Goal: Information Seeking & Learning: Compare options

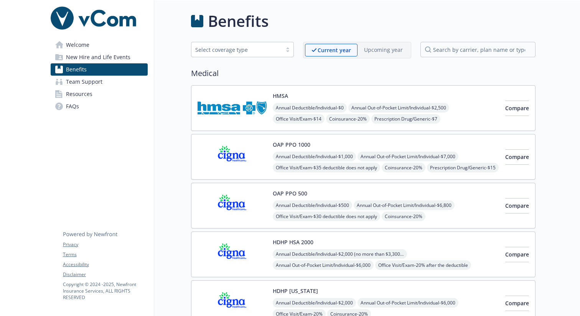
click at [94, 54] on span "New Hire and Life Events" at bounding box center [98, 57] width 64 height 12
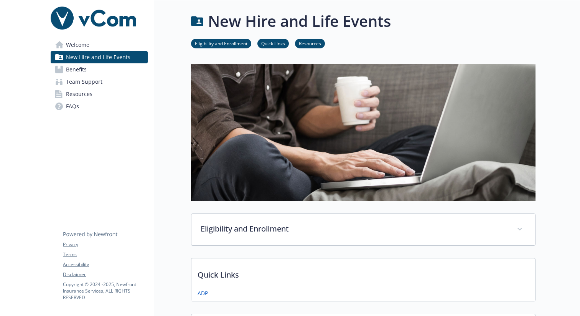
click at [78, 42] on span "Welcome" at bounding box center [77, 45] width 23 height 12
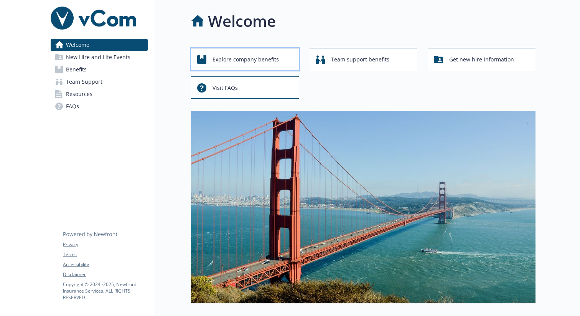
click at [243, 59] on span "Explore company benefits" at bounding box center [246, 59] width 66 height 15
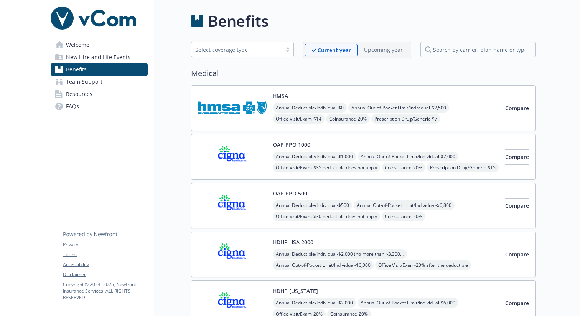
click at [101, 48] on link "Welcome" at bounding box center [99, 45] width 97 height 12
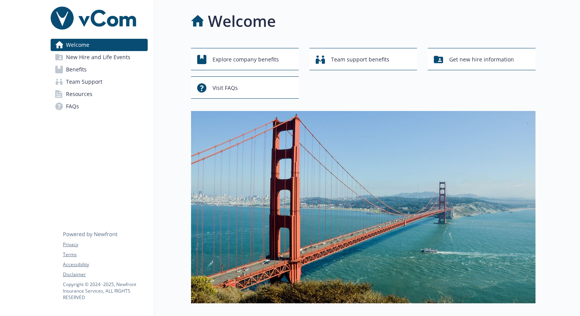
click at [91, 74] on link "Benefits" at bounding box center [99, 69] width 97 height 12
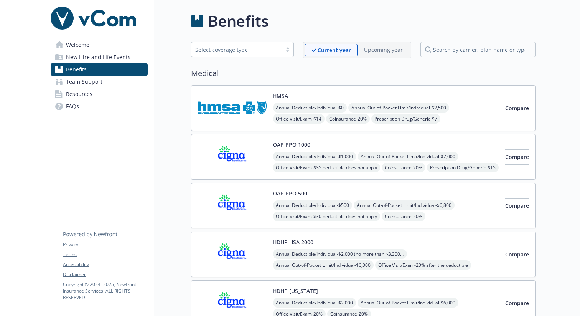
click at [58, 58] on icon at bounding box center [59, 57] width 8 height 6
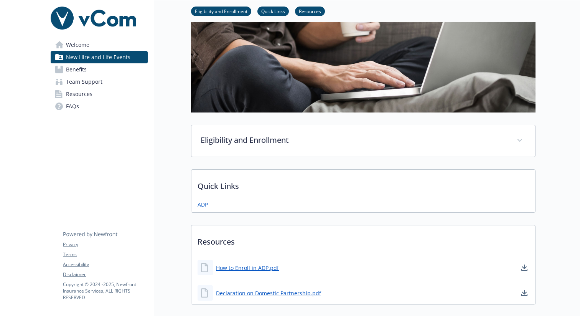
scroll to position [98, 0]
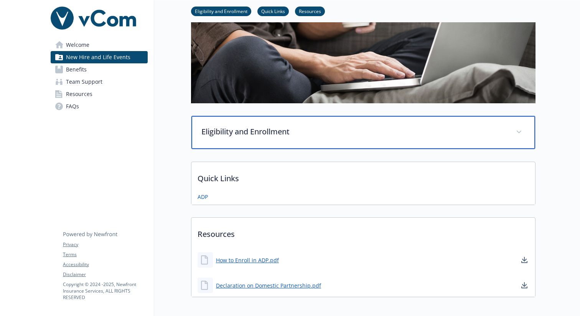
click at [271, 124] on div "Eligibility and Enrollment" at bounding box center [364, 132] width 344 height 33
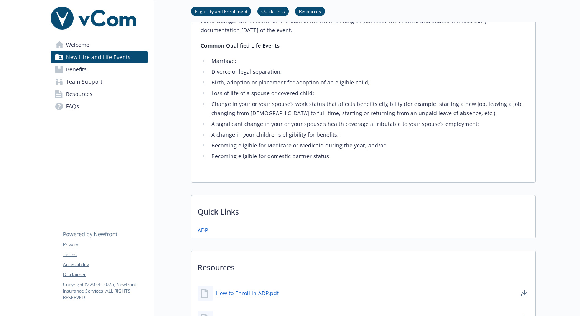
scroll to position [426, 0]
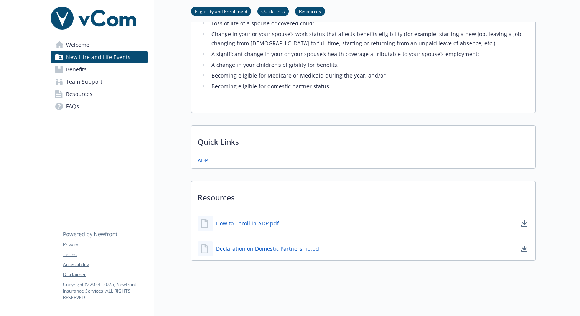
click at [81, 83] on span "Team Support" at bounding box center [84, 82] width 36 height 12
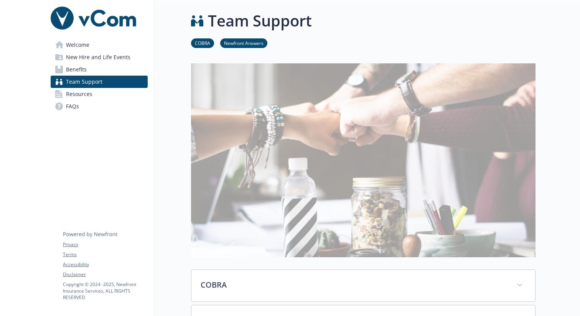
scroll to position [173, 0]
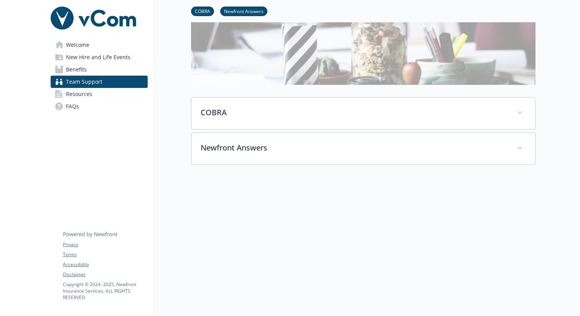
click at [93, 91] on link "Resources" at bounding box center [99, 94] width 97 height 12
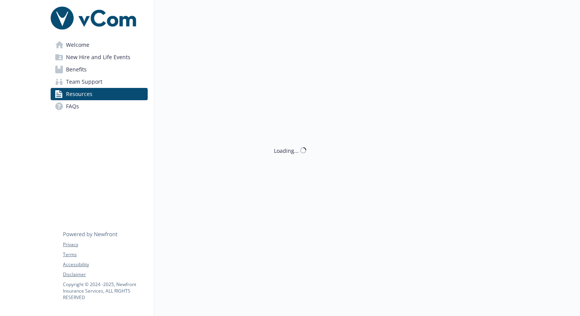
scroll to position [173, 0]
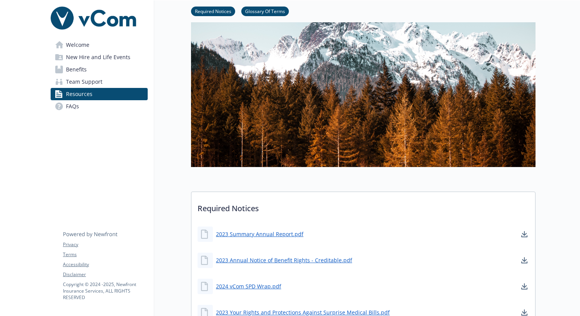
click at [86, 51] on span "New Hire and Life Events" at bounding box center [98, 57] width 64 height 12
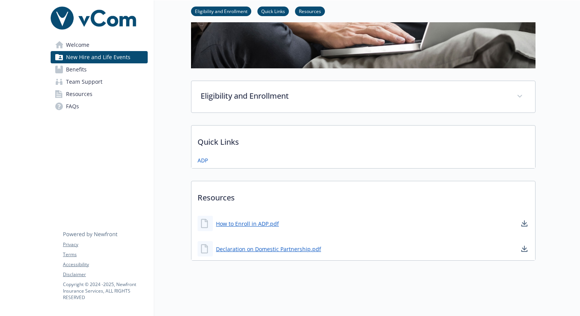
click at [78, 45] on span "Welcome" at bounding box center [77, 45] width 23 height 12
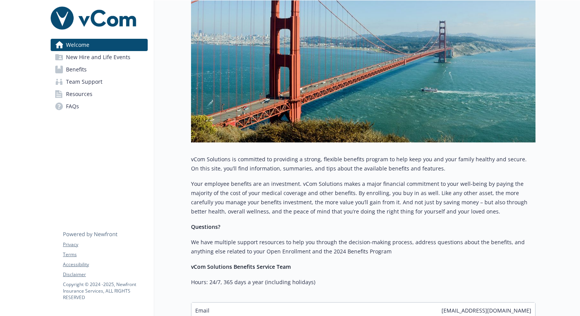
scroll to position [234, 0]
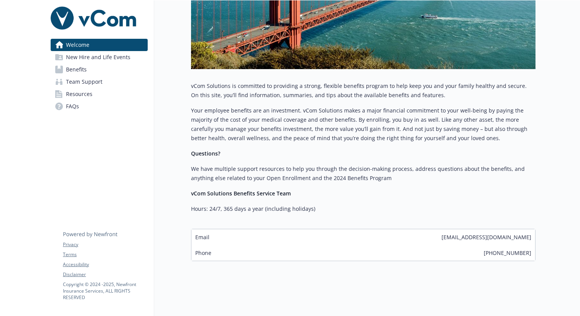
click at [83, 56] on span "New Hire and Life Events" at bounding box center [98, 57] width 64 height 12
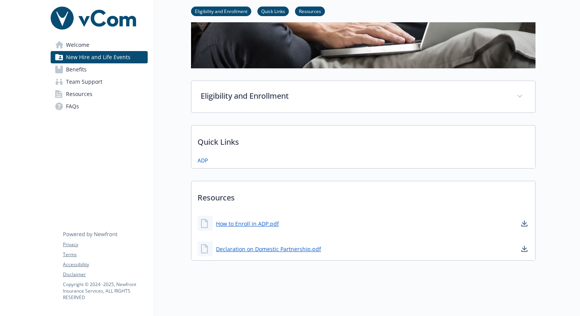
scroll to position [133, 0]
click at [268, 11] on link "Quick Links" at bounding box center [273, 10] width 31 height 7
click at [202, 159] on link "ADP" at bounding box center [204, 161] width 12 height 10
click at [81, 104] on link "FAQs" at bounding box center [99, 106] width 97 height 12
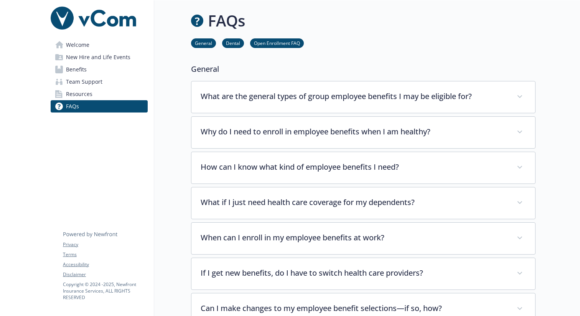
scroll to position [133, 0]
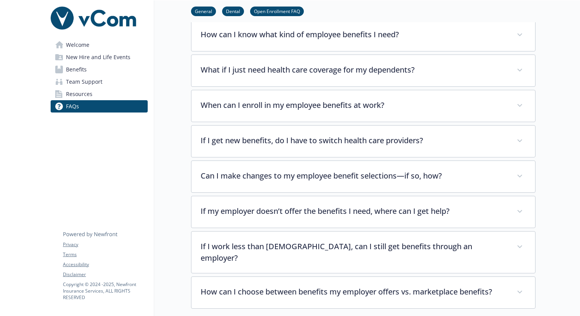
click at [104, 60] on span "New Hire and Life Events" at bounding box center [98, 57] width 64 height 12
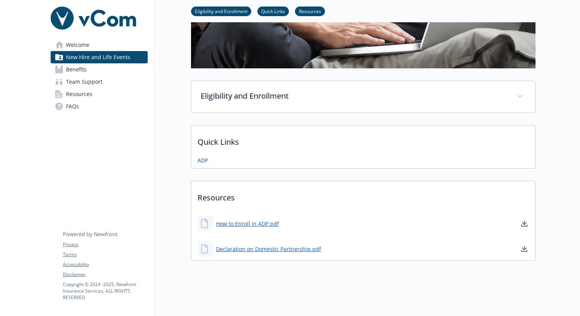
click at [85, 67] on span "Benefits" at bounding box center [76, 69] width 21 height 12
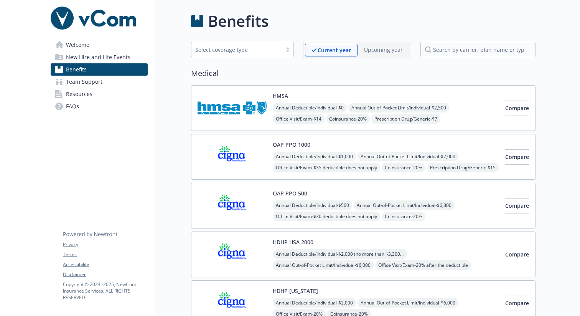
click at [296, 98] on div "HMSA Annual Deductible/Individual - $0 Annual Out-of-Pocket Limit/Individual - …" at bounding box center [386, 108] width 226 height 33
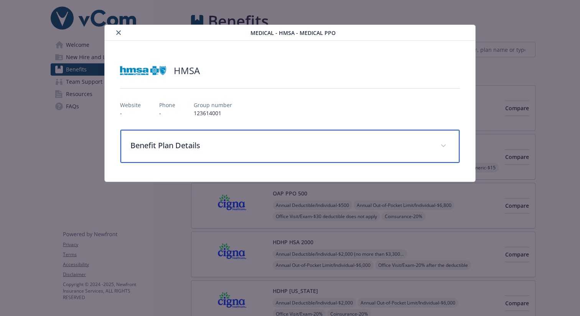
click at [202, 147] on p "Benefit Plan Details" at bounding box center [281, 146] width 301 height 12
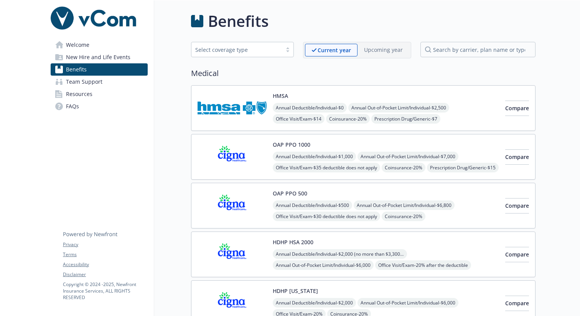
click at [84, 46] on span "Welcome" at bounding box center [77, 45] width 23 height 12
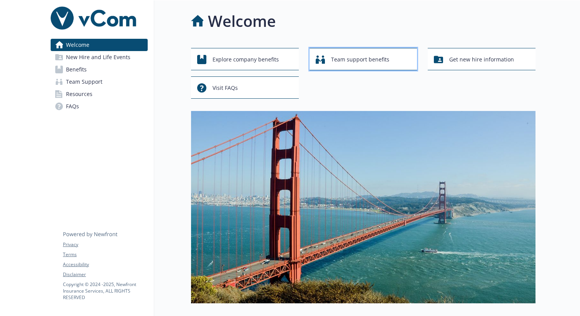
click at [344, 58] on span "Team support benefits" at bounding box center [360, 59] width 58 height 15
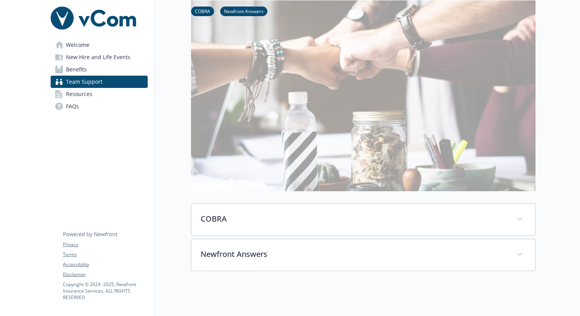
scroll to position [139, 0]
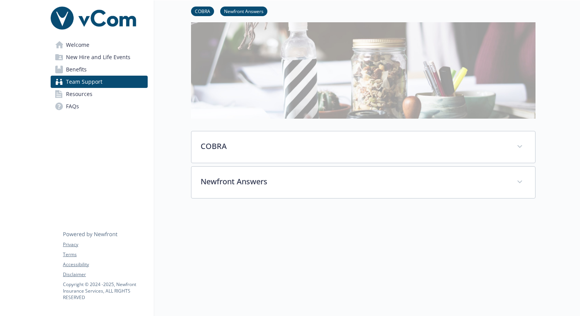
click at [84, 44] on span "Welcome" at bounding box center [77, 45] width 23 height 12
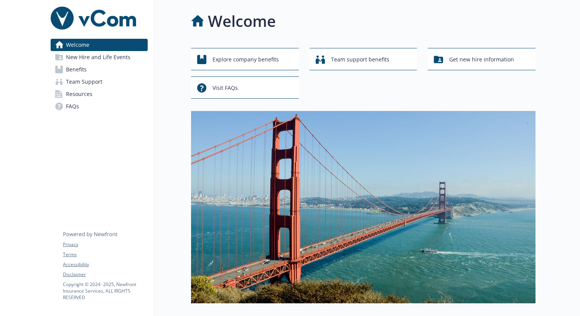
click at [81, 71] on span "Benefits" at bounding box center [76, 69] width 21 height 12
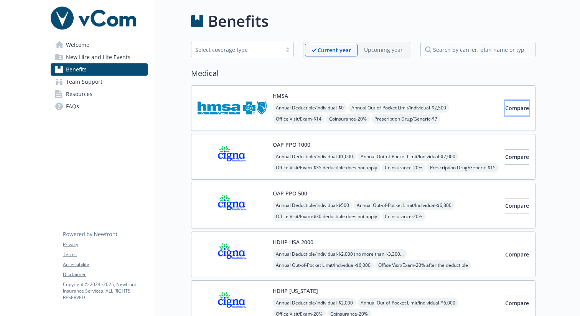
click at [515, 107] on span "Compare" at bounding box center [518, 107] width 24 height 7
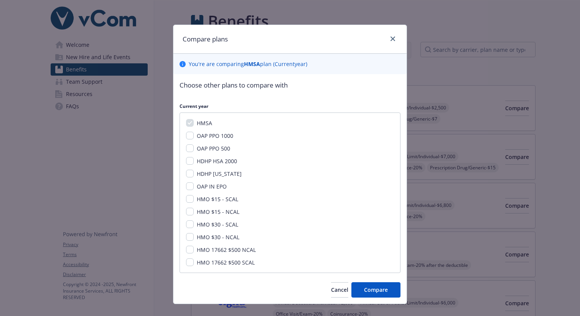
scroll to position [13, 0]
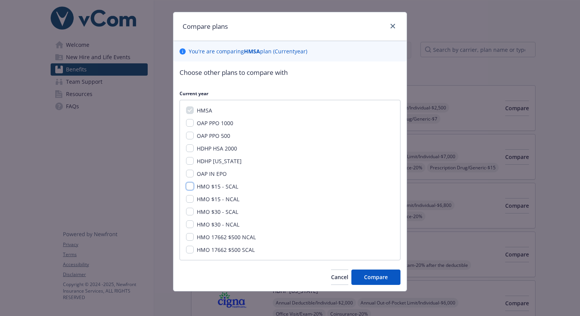
click at [191, 185] on input "HMO $15 - SCAL" at bounding box center [190, 186] width 8 height 8
checkbox input "true"
click at [331, 275] on span "Cancel" at bounding box center [339, 276] width 17 height 7
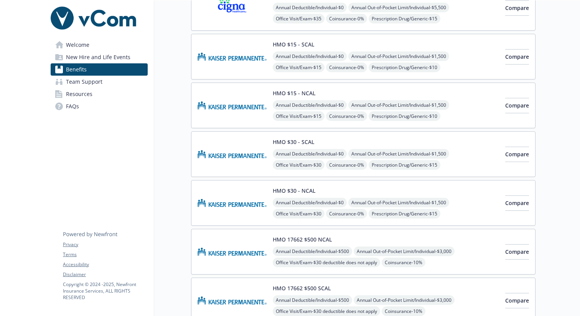
scroll to position [342, 0]
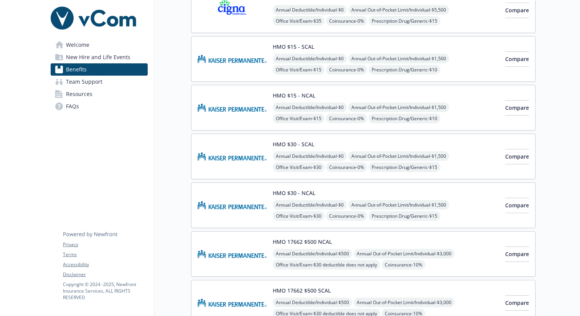
click at [240, 111] on img at bounding box center [232, 107] width 69 height 33
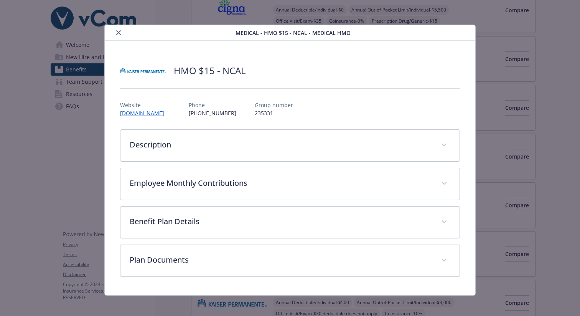
scroll to position [4, 0]
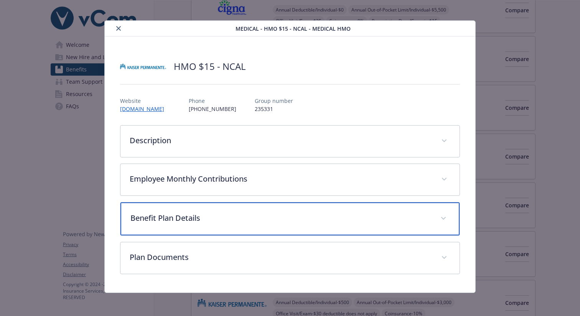
click at [197, 230] on div "Benefit Plan Details" at bounding box center [290, 218] width 339 height 33
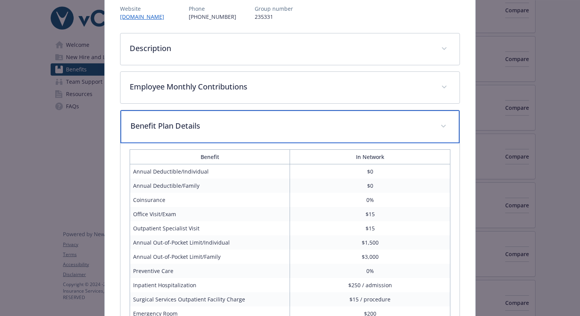
scroll to position [90, 0]
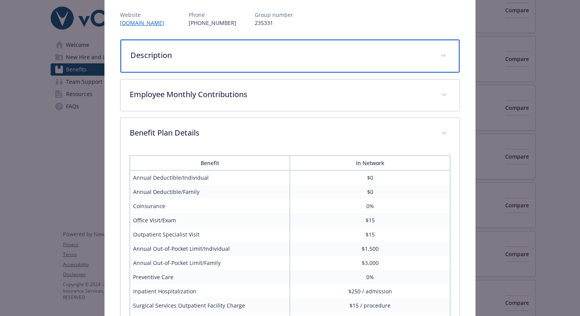
click at [203, 68] on div "Description" at bounding box center [290, 56] width 339 height 33
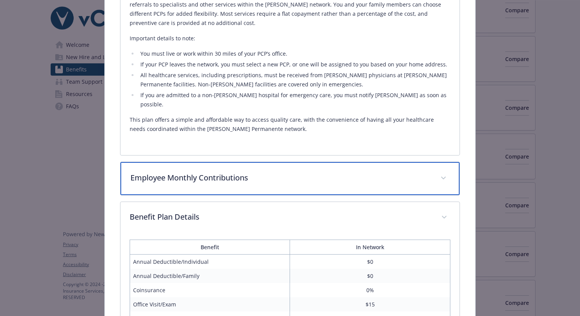
click at [199, 181] on div "Employee Monthly Contributions" at bounding box center [290, 178] width 339 height 33
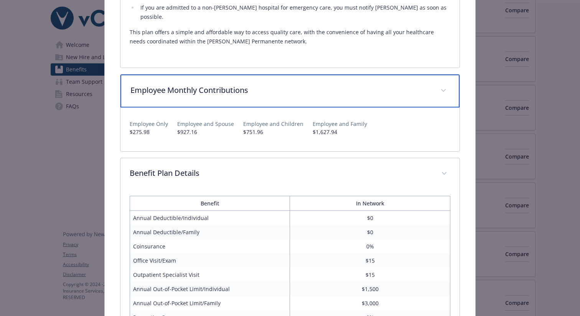
scroll to position [321, 0]
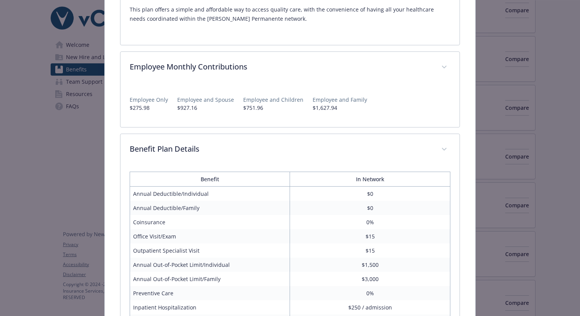
click at [182, 104] on p "$927.16" at bounding box center [205, 108] width 57 height 8
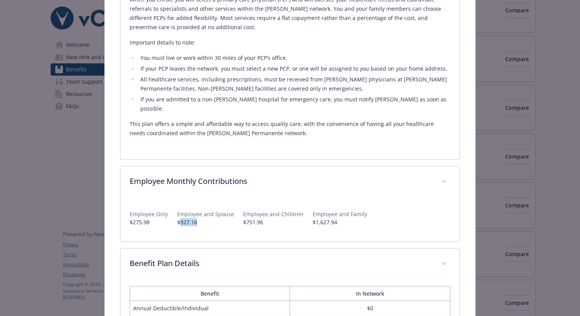
scroll to position [0, 0]
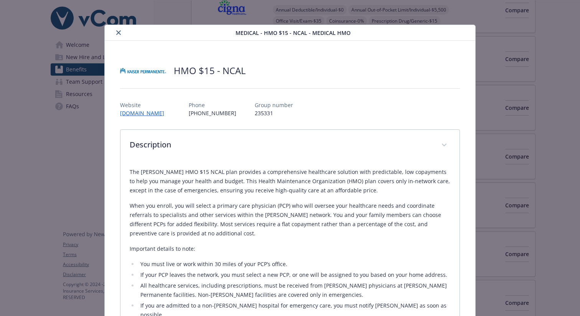
click at [117, 34] on icon "close" at bounding box center [118, 32] width 5 height 5
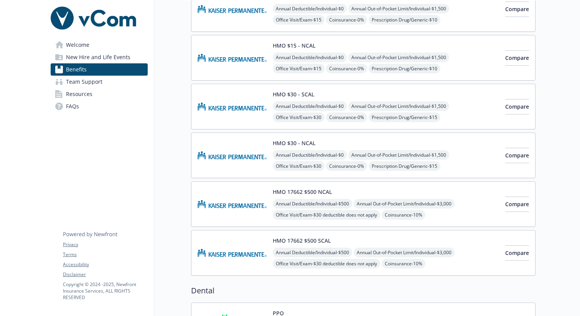
scroll to position [399, 0]
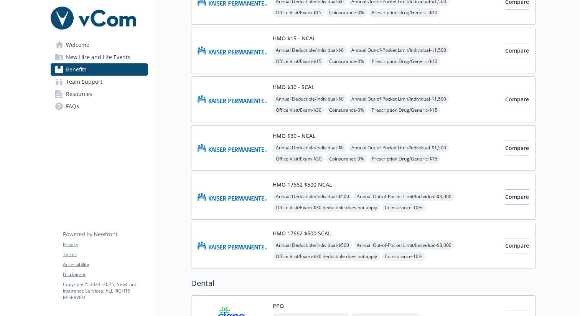
click at [243, 144] on img at bounding box center [232, 148] width 69 height 33
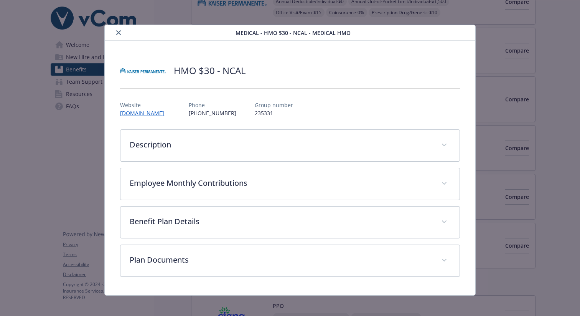
scroll to position [4, 0]
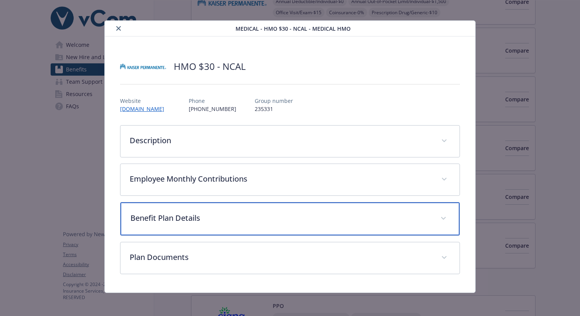
click at [192, 212] on p "Benefit Plan Details" at bounding box center [281, 218] width 301 height 12
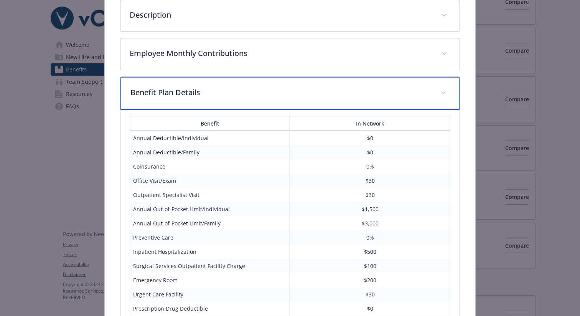
scroll to position [136, 0]
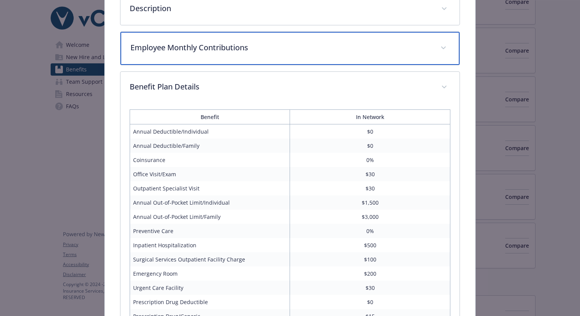
click at [209, 52] on p "Employee Monthly Contributions" at bounding box center [281, 48] width 301 height 12
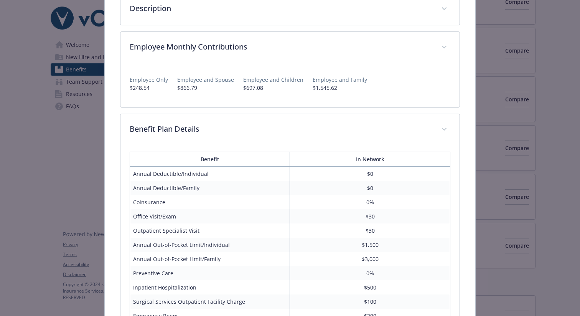
click at [266, 101] on div "Employee Only $248.54 Employee and Spouse $866.79 Employee and Children $697.08…" at bounding box center [290, 85] width 339 height 44
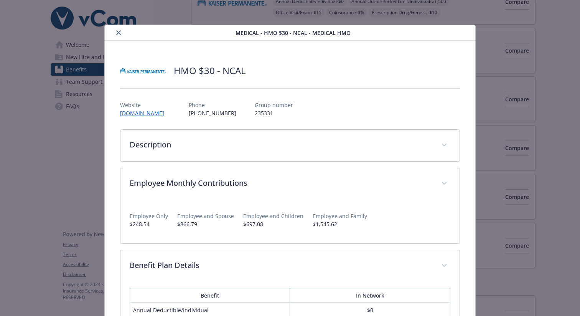
scroll to position [30, 0]
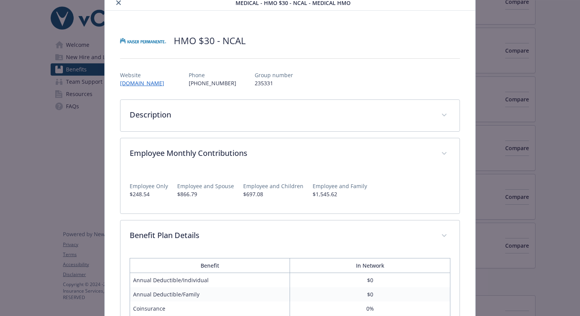
click at [117, 3] on icon "close" at bounding box center [118, 2] width 5 height 5
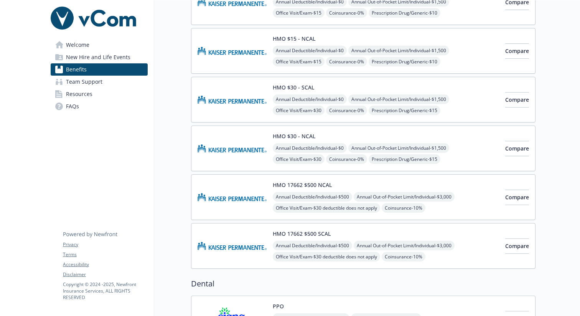
scroll to position [430, 0]
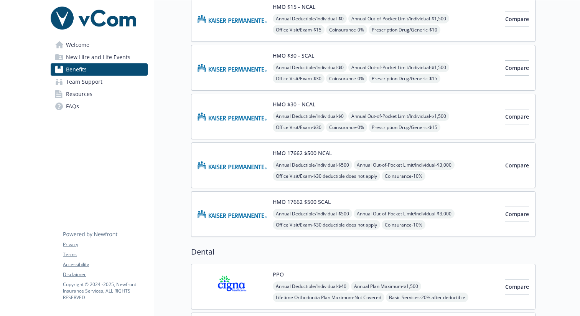
click at [259, 109] on img at bounding box center [232, 116] width 69 height 33
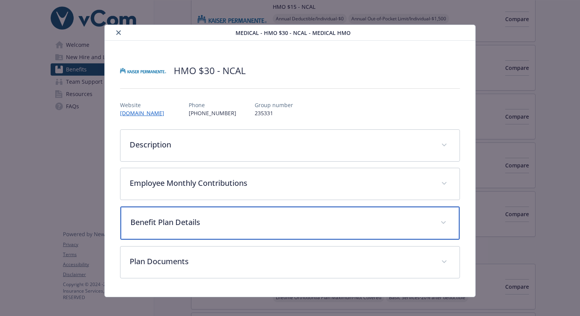
click at [269, 221] on p "Benefit Plan Details" at bounding box center [281, 222] width 301 height 12
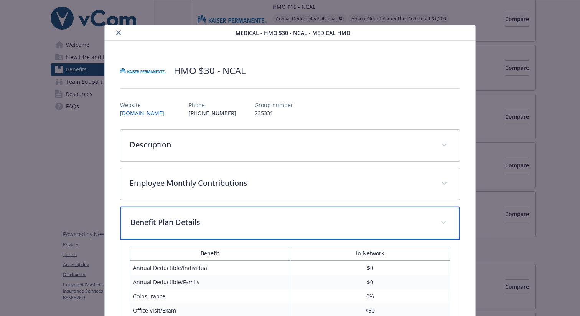
click at [269, 221] on p "Benefit Plan Details" at bounding box center [281, 222] width 301 height 12
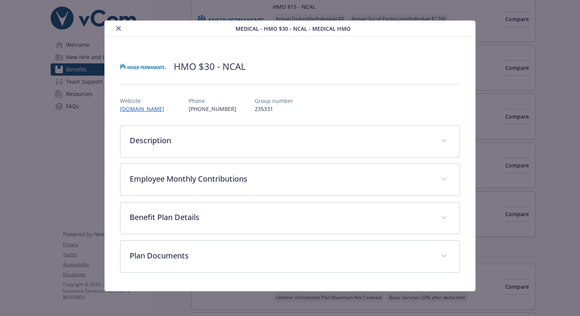
scroll to position [4, 0]
click at [338, 61] on div "HMO $30 - NCAL" at bounding box center [290, 66] width 340 height 23
click at [118, 30] on icon "close" at bounding box center [118, 28] width 5 height 5
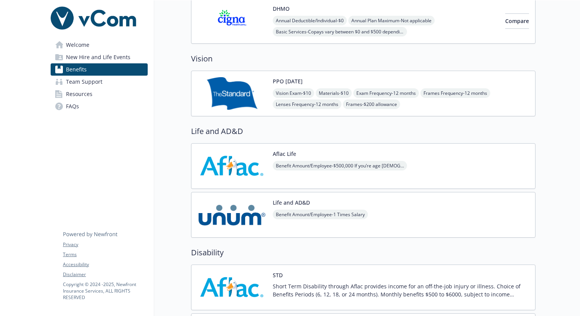
scroll to position [799, 0]
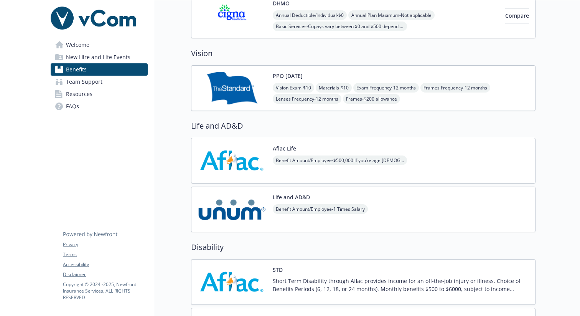
click at [239, 89] on img at bounding box center [232, 88] width 69 height 33
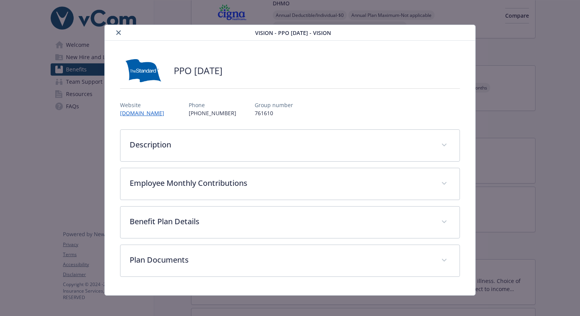
scroll to position [4, 0]
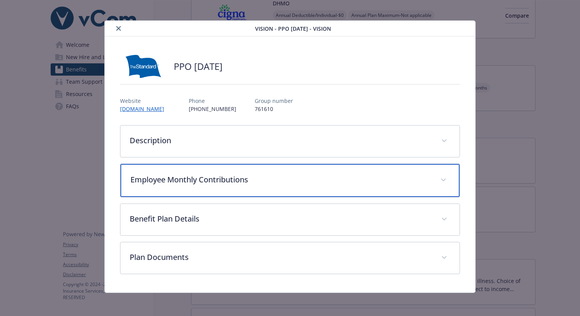
click at [200, 183] on p "Employee Monthly Contributions" at bounding box center [281, 180] width 301 height 12
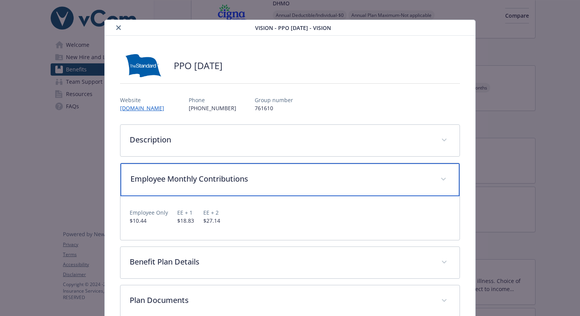
scroll to position [2, 0]
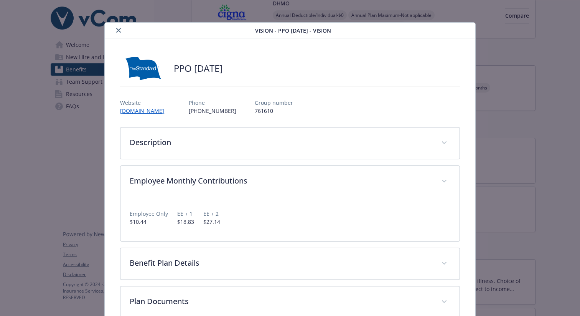
click at [119, 28] on icon "close" at bounding box center [118, 30] width 5 height 5
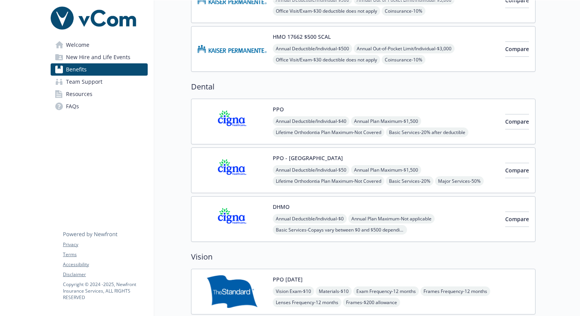
scroll to position [599, 0]
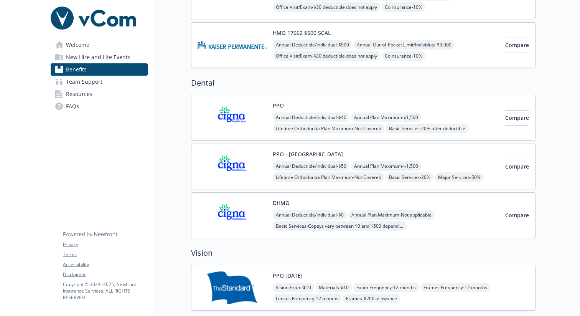
click at [243, 119] on img at bounding box center [232, 117] width 69 height 33
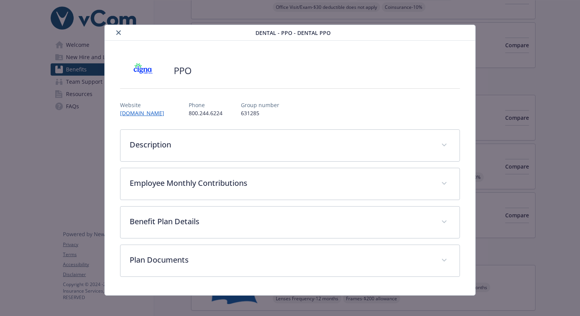
scroll to position [4, 0]
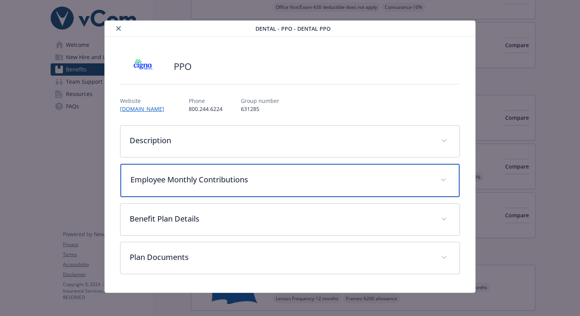
click at [220, 181] on p "Employee Monthly Contributions" at bounding box center [281, 180] width 301 height 12
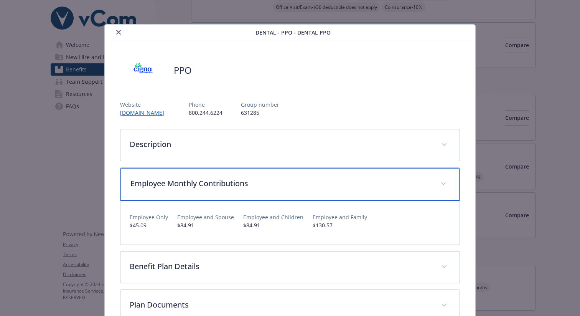
scroll to position [0, 0]
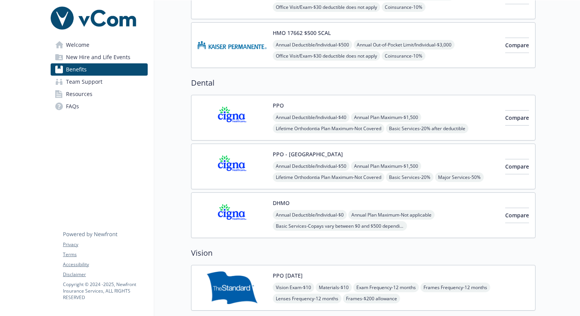
click at [226, 211] on img at bounding box center [232, 215] width 69 height 33
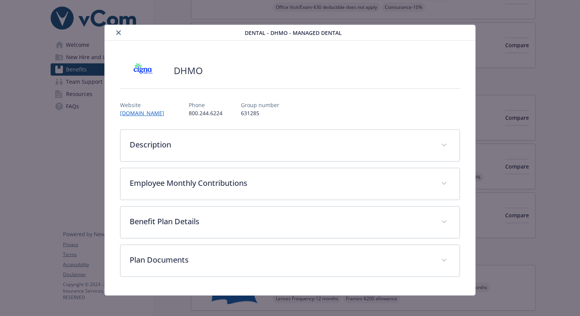
scroll to position [4, 0]
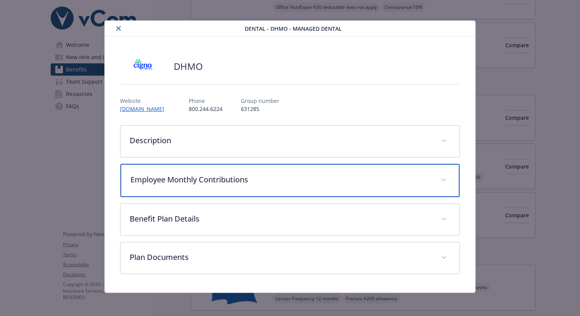
click at [223, 190] on div "Employee Monthly Contributions" at bounding box center [290, 180] width 339 height 33
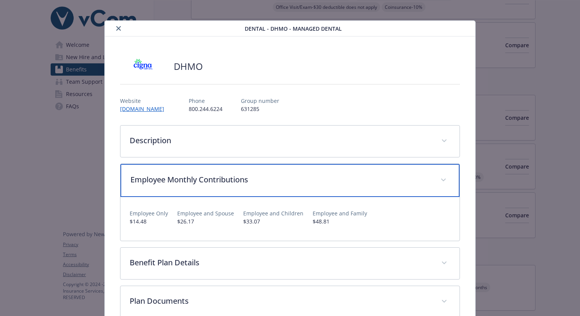
scroll to position [50, 0]
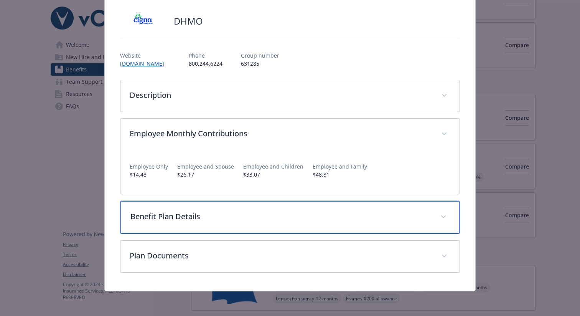
click at [203, 221] on p "Benefit Plan Details" at bounding box center [281, 217] width 301 height 12
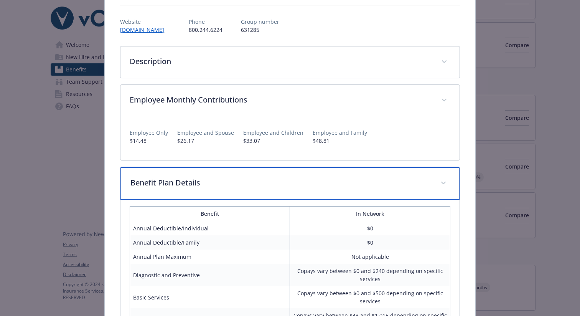
scroll to position [79, 0]
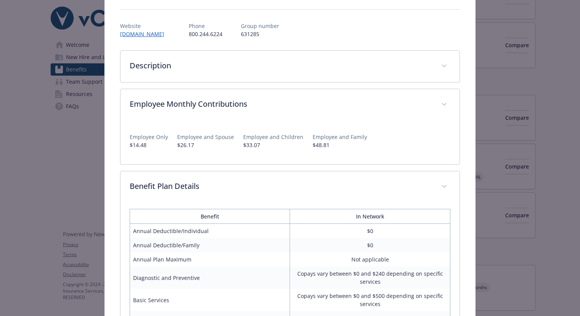
click at [184, 138] on p "Employee and Spouse" at bounding box center [205, 137] width 57 height 8
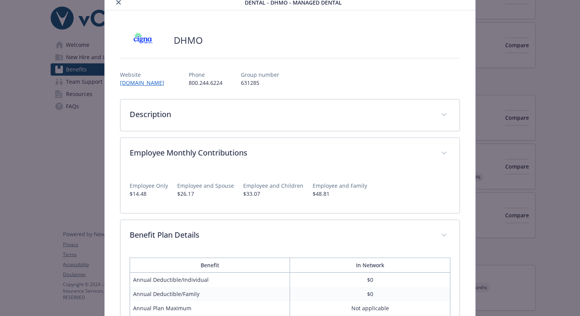
scroll to position [0, 0]
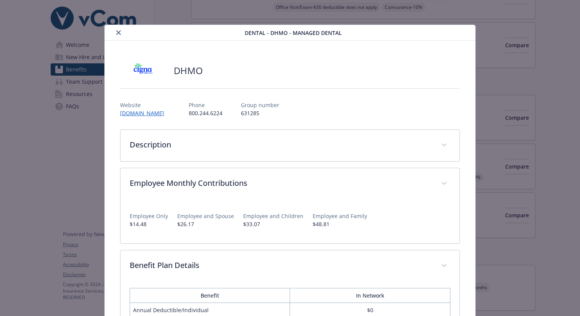
click at [116, 33] on icon "close" at bounding box center [118, 32] width 5 height 5
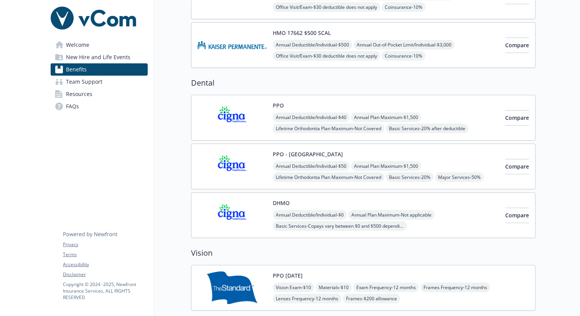
click at [173, 164] on div "Benefits Select coverage type Current year Upcoming year Medical HMSA Annual De…" at bounding box center [345, 236] width 382 height 1670
